Goal: Information Seeking & Learning: Find specific page/section

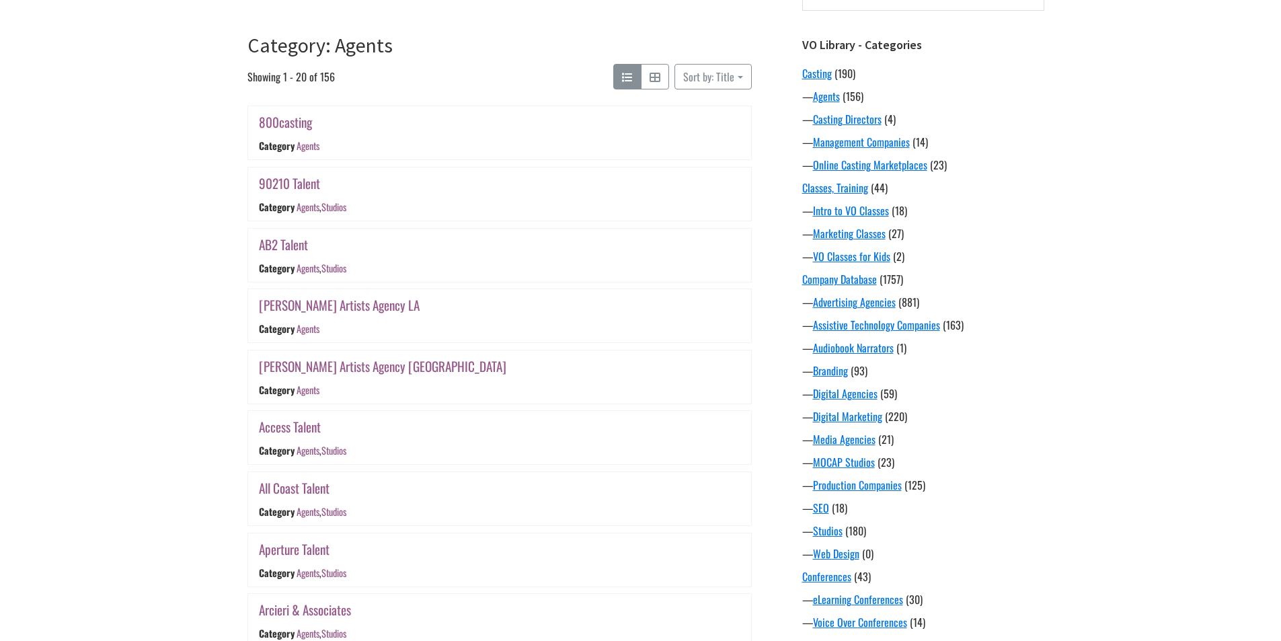
scroll to position [116, 0]
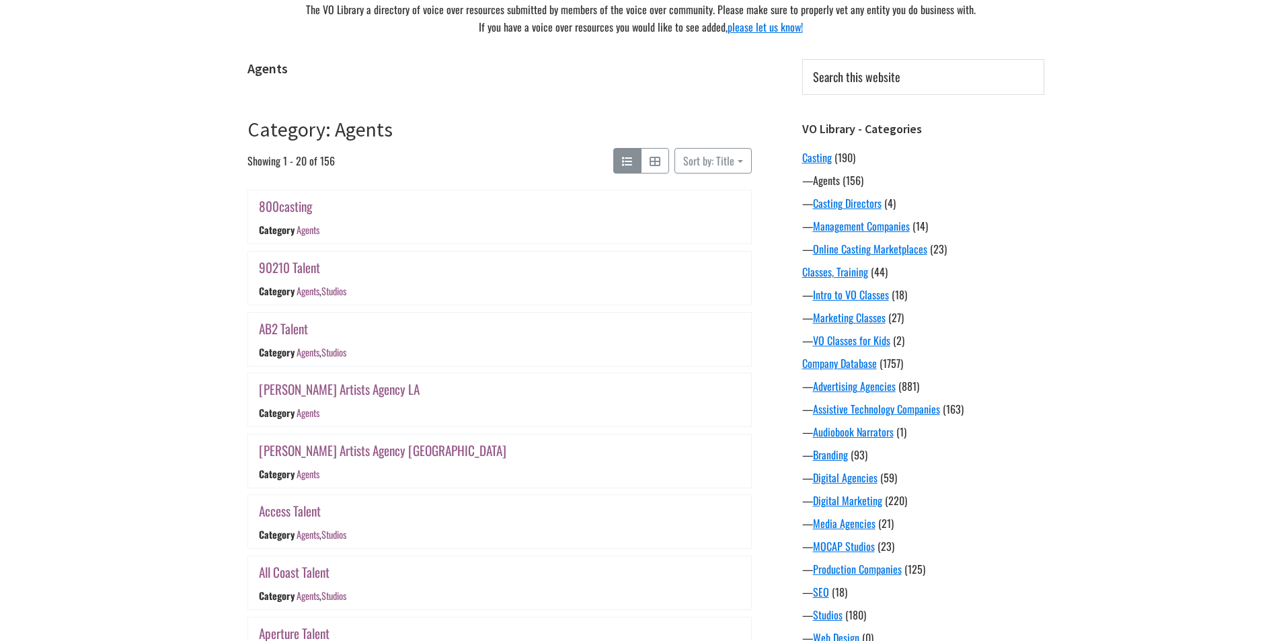
click at [829, 180] on link "Agents" at bounding box center [826, 180] width 27 height 16
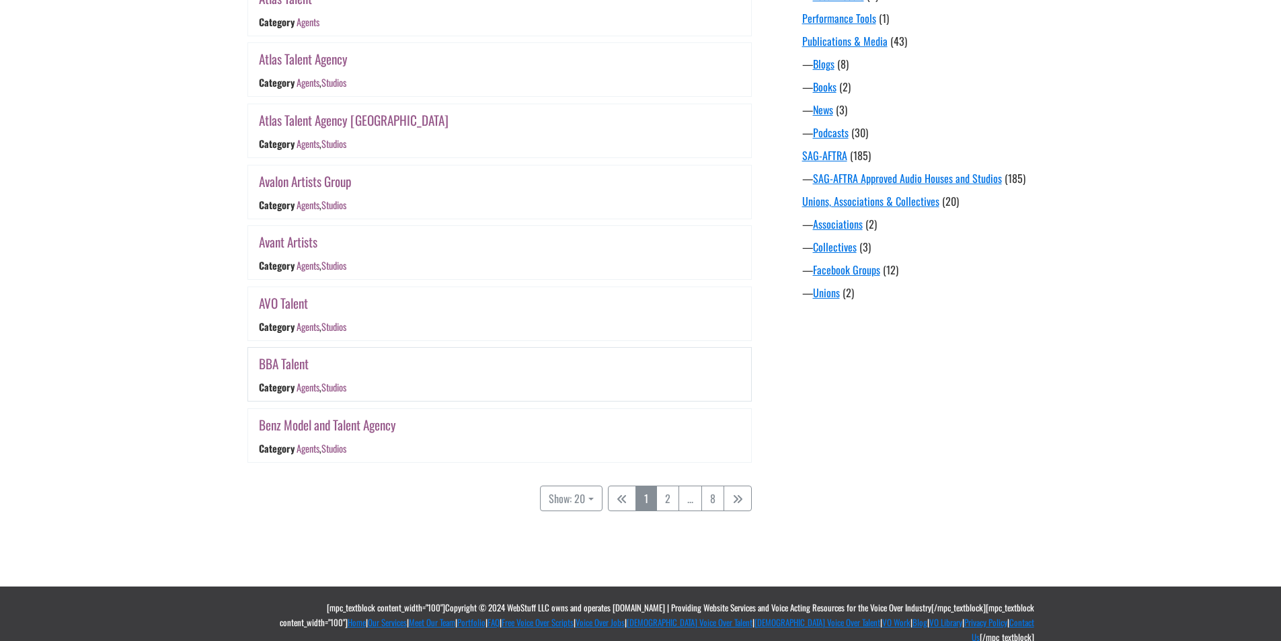
scroll to position [1057, 0]
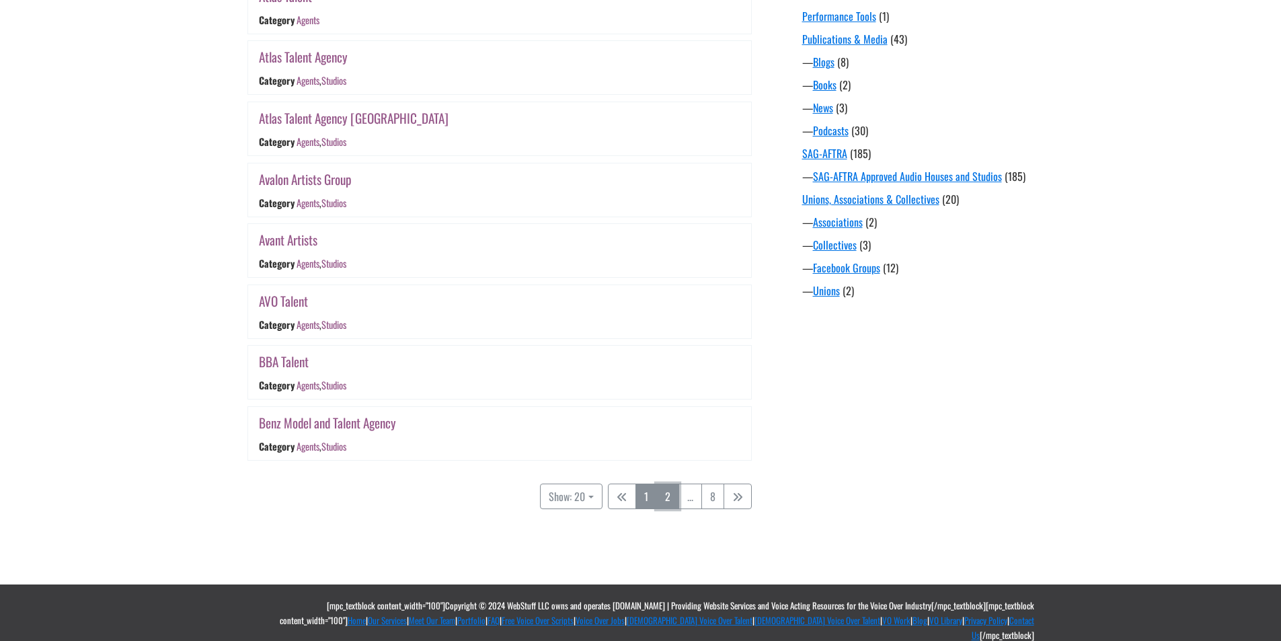
click at [666, 496] on link "2" at bounding box center [667, 496] width 23 height 26
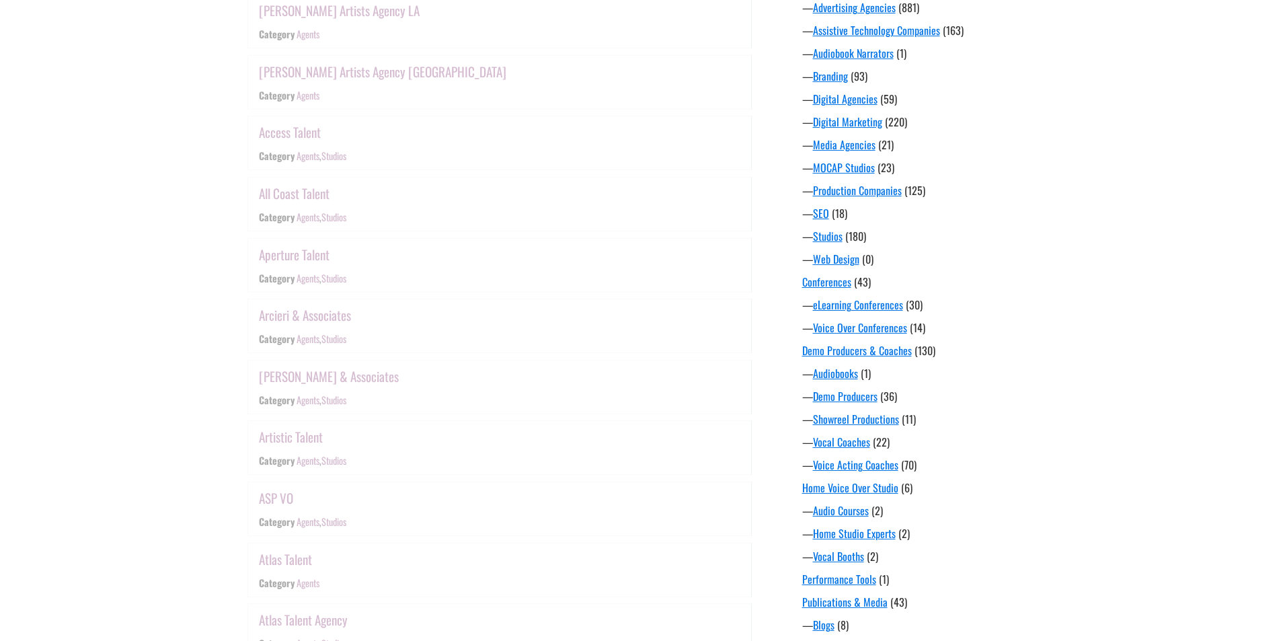
scroll to position [264, 0]
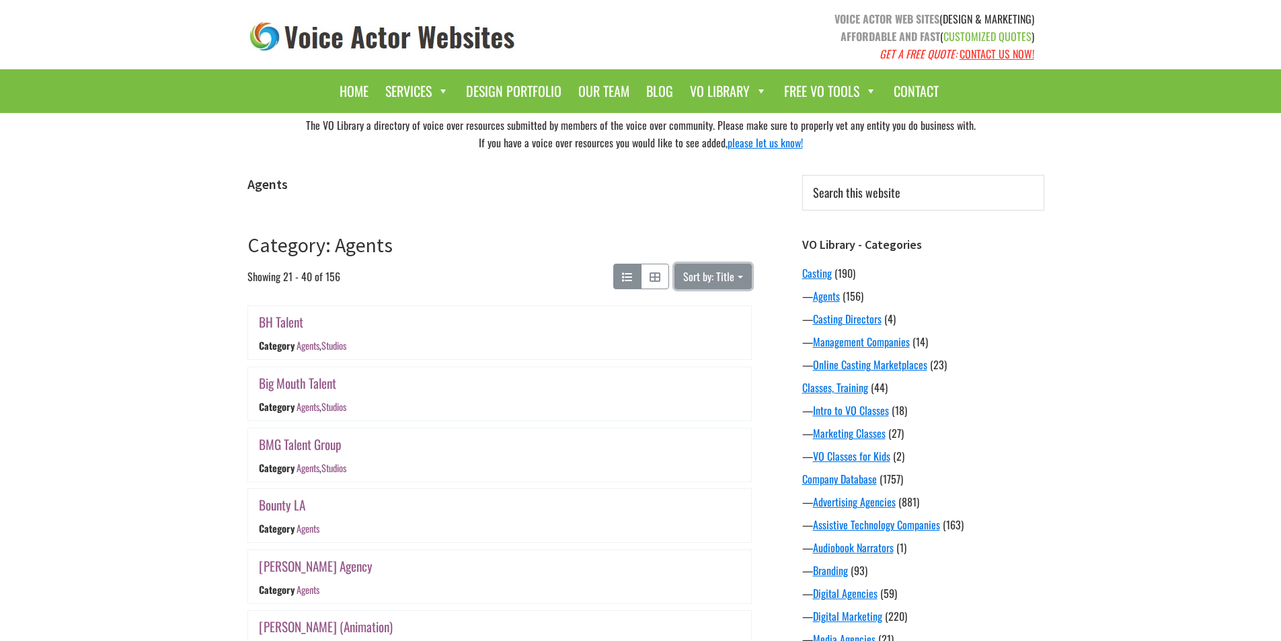
click at [742, 276] on button "Sort by: Title" at bounding box center [712, 277] width 77 height 26
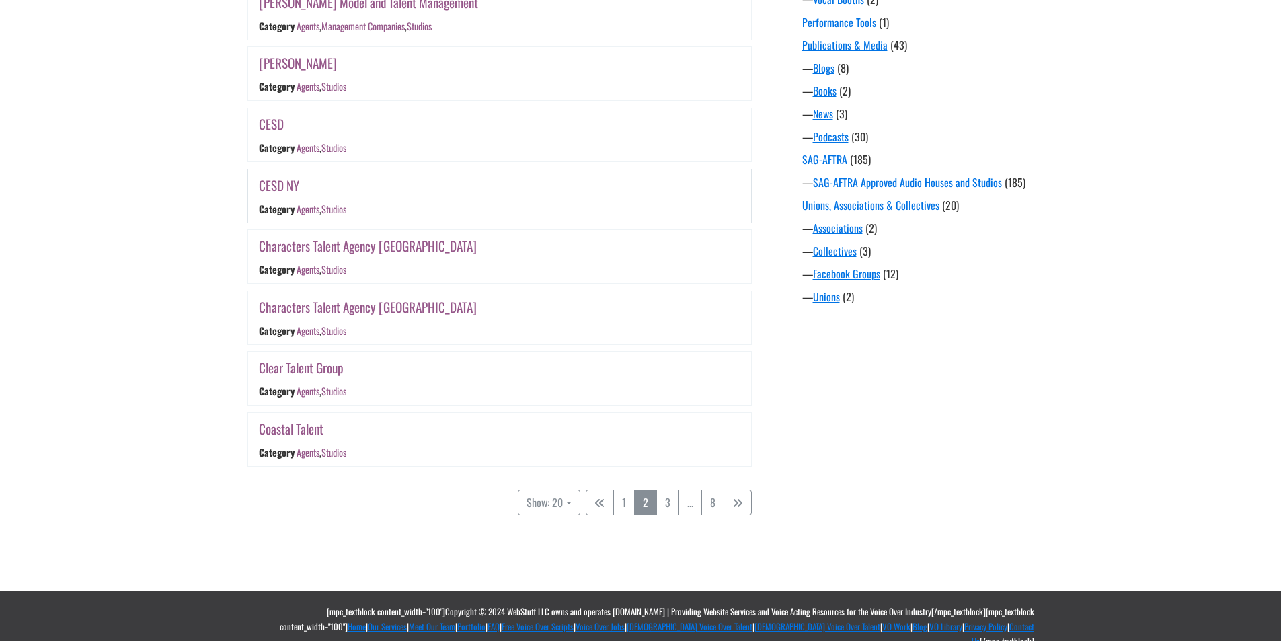
scroll to position [1057, 0]
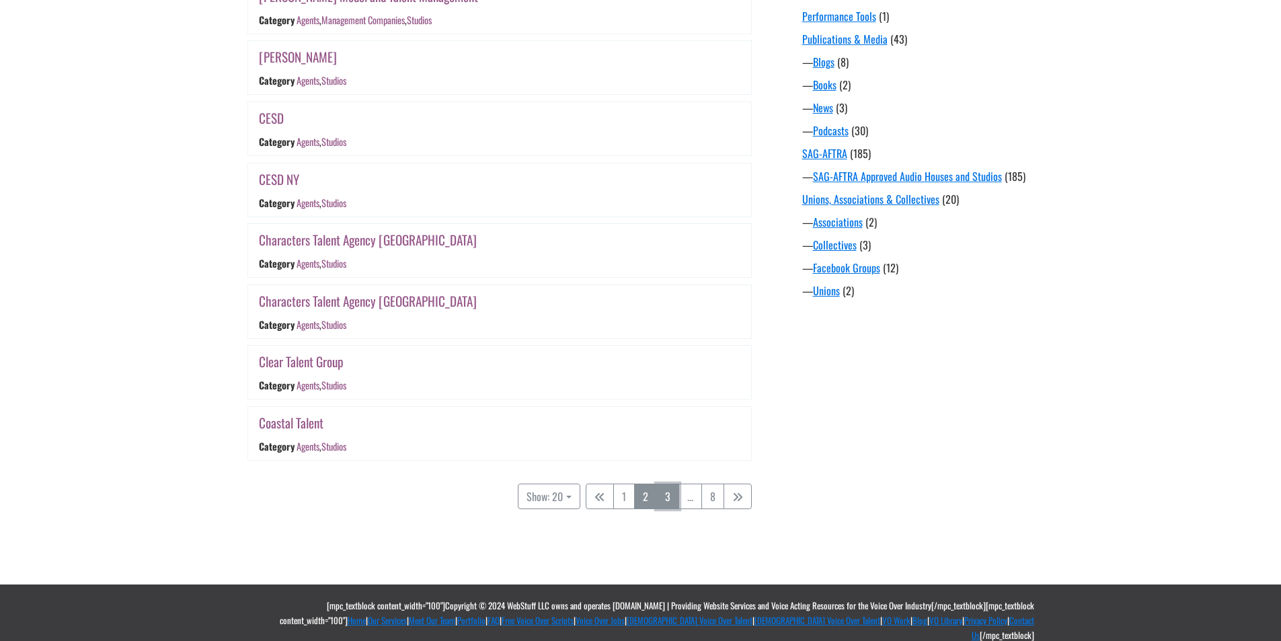
click at [670, 497] on link "3" at bounding box center [667, 496] width 23 height 26
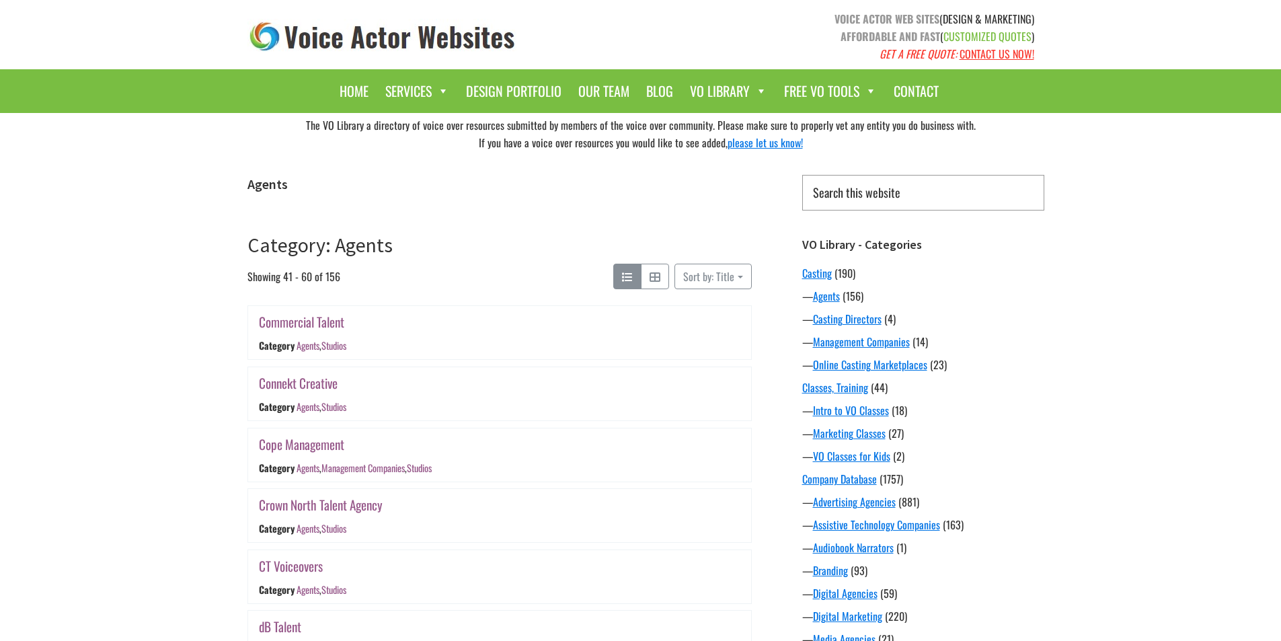
click at [896, 188] on input "Search this website" at bounding box center [923, 193] width 242 height 36
type input "political"
click at [1043, 174] on input "Search" at bounding box center [1043, 174] width 1 height 1
